Goal: Transaction & Acquisition: Purchase product/service

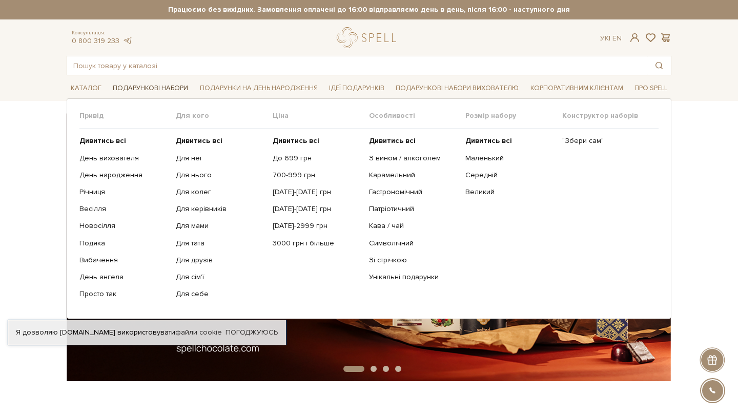
click at [148, 89] on link "Подарункові набори" at bounding box center [151, 88] width 84 height 16
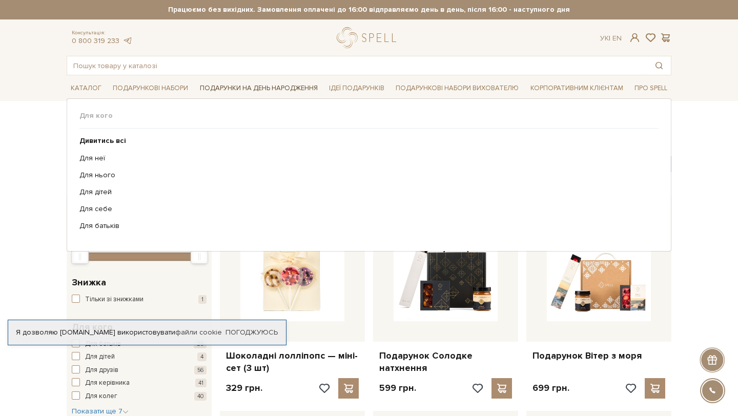
click at [252, 87] on link "Подарунки на День народження" at bounding box center [259, 88] width 126 height 16
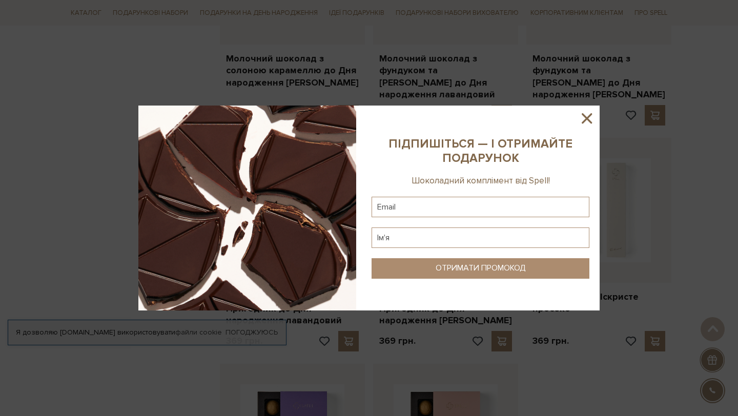
scroll to position [1014, 0]
click at [585, 116] on icon at bounding box center [587, 118] width 10 height 10
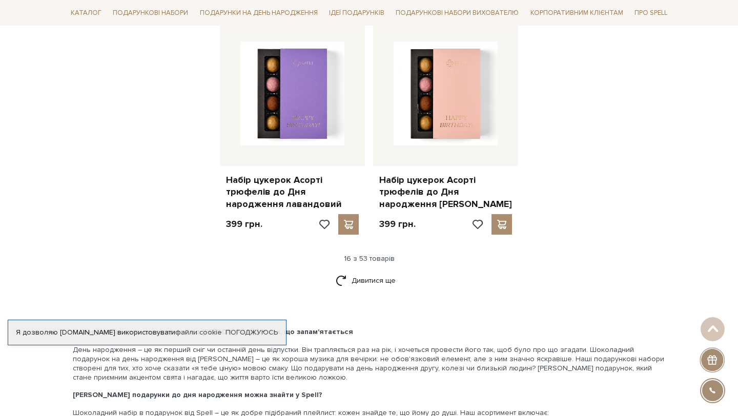
scroll to position [1357, 0]
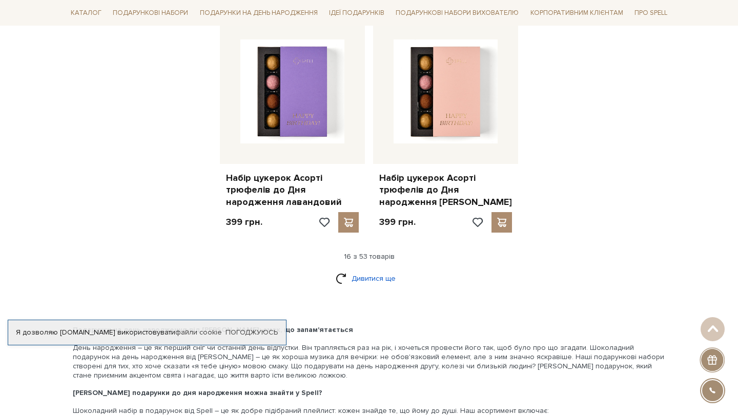
click at [350, 270] on link "Дивитися ще" at bounding box center [369, 279] width 67 height 18
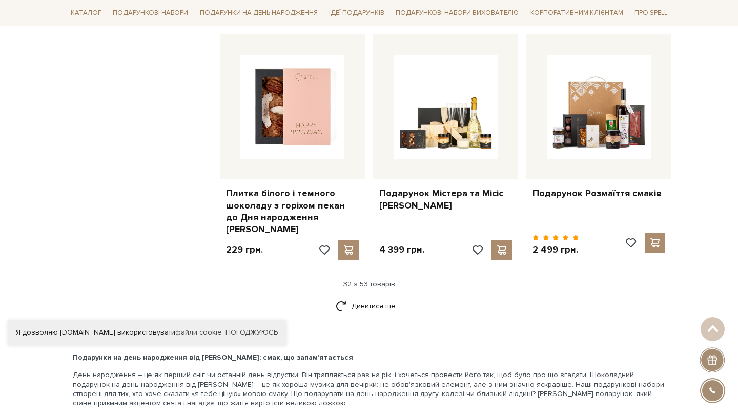
scroll to position [2487, 0]
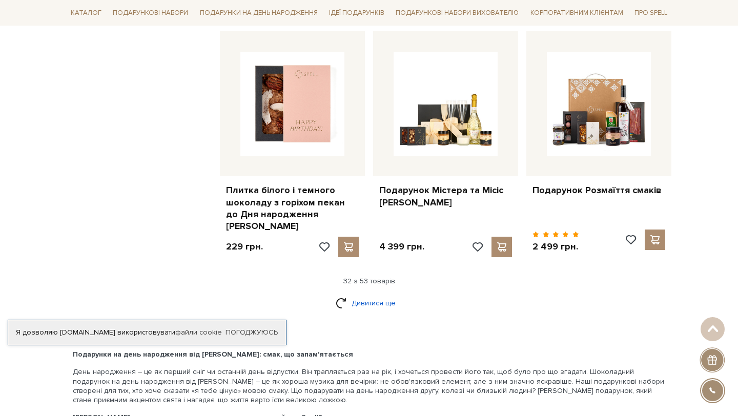
click at [377, 294] on link "Дивитися ще" at bounding box center [369, 303] width 67 height 18
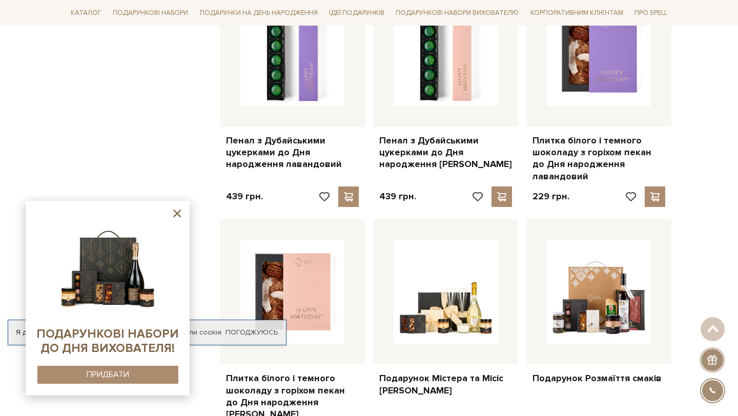
scroll to position [2292, 0]
